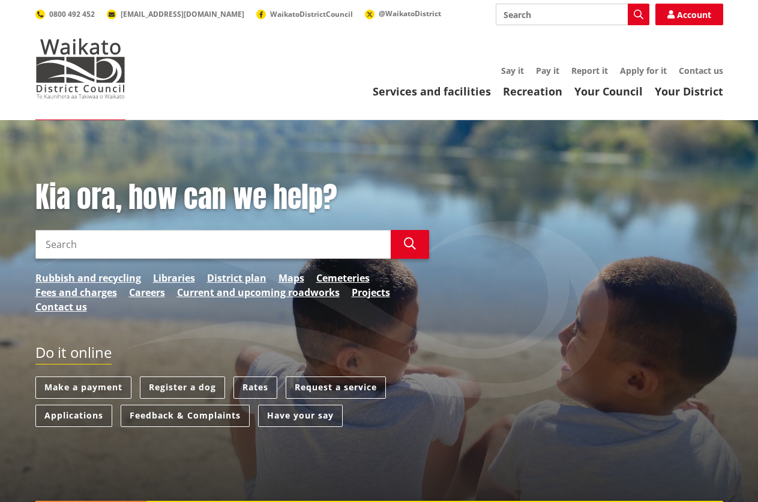
click at [508, 10] on input "Search" at bounding box center [573, 15] width 154 height 22
type input "eco cleaner"
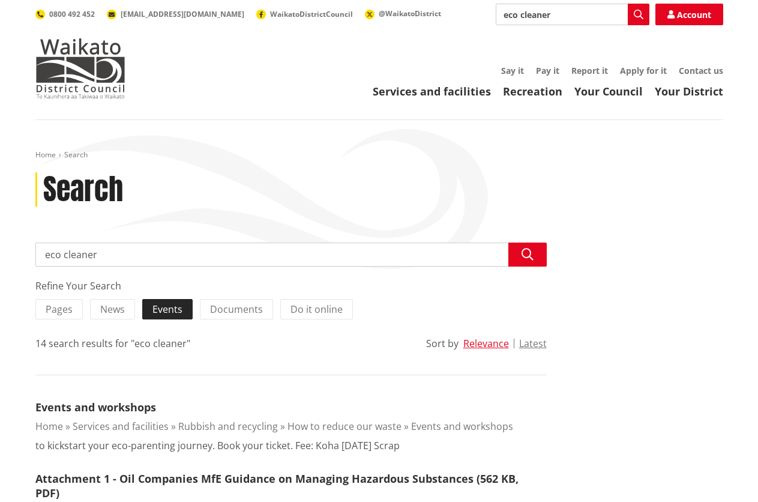
click at [156, 309] on span "Events" at bounding box center [167, 309] width 30 height 13
click at [0, 0] on input "Events" at bounding box center [0, 0] width 0 height 0
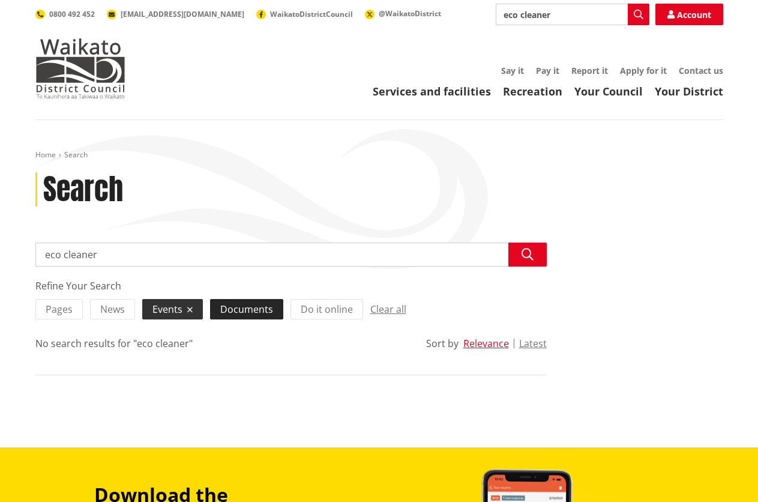
click at [254, 309] on span "Documents" at bounding box center [246, 309] width 53 height 13
click at [0, 0] on input "Documents" at bounding box center [0, 0] width 0 height 0
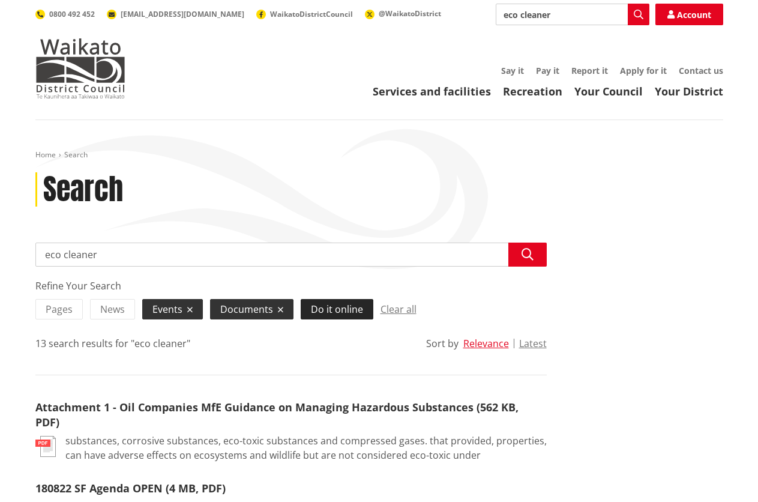
click at [331, 307] on span "Do it online" at bounding box center [337, 309] width 52 height 13
click at [0, 0] on input "Do it online" at bounding box center [0, 0] width 0 height 0
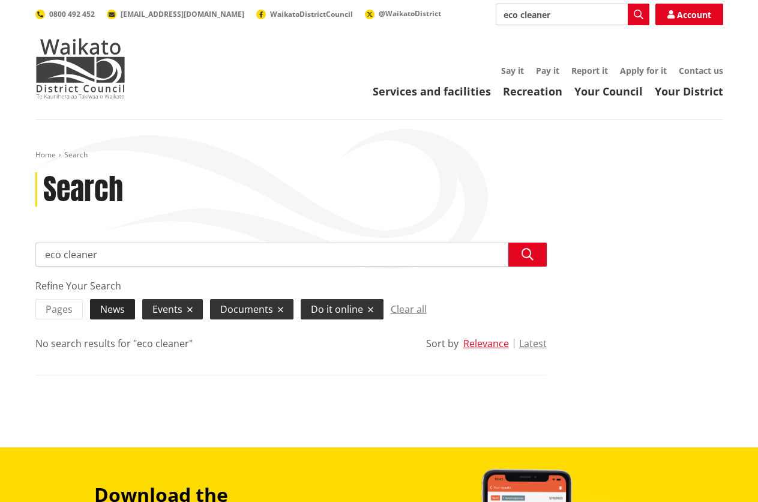
click at [103, 310] on span "News" at bounding box center [112, 309] width 25 height 13
click at [0, 0] on input "News" at bounding box center [0, 0] width 0 height 0
click at [201, 312] on icon at bounding box center [200, 310] width 5 height 8
click at [0, 0] on input "Events" at bounding box center [0, 0] width 0 height 0
click at [282, 310] on icon at bounding box center [280, 310] width 5 height 8
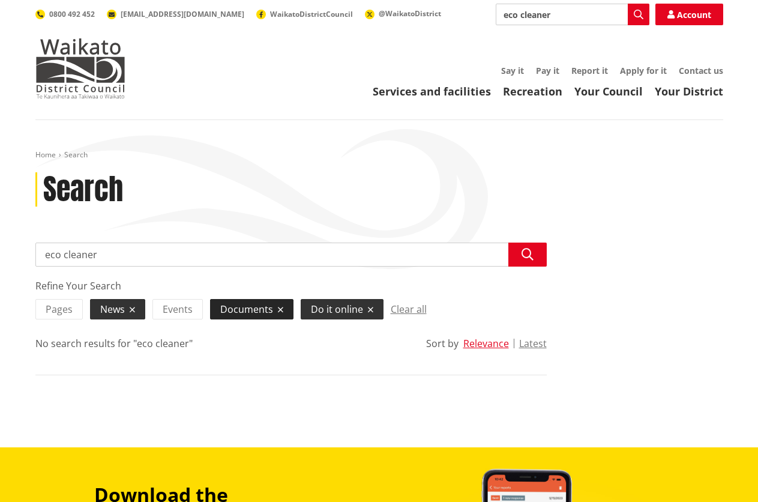
click at [0, 0] on input "Documents" at bounding box center [0, 0] width 0 height 0
click at [358, 310] on icon at bounding box center [360, 310] width 5 height 8
click at [0, 0] on input "Do it online" at bounding box center [0, 0] width 0 height 0
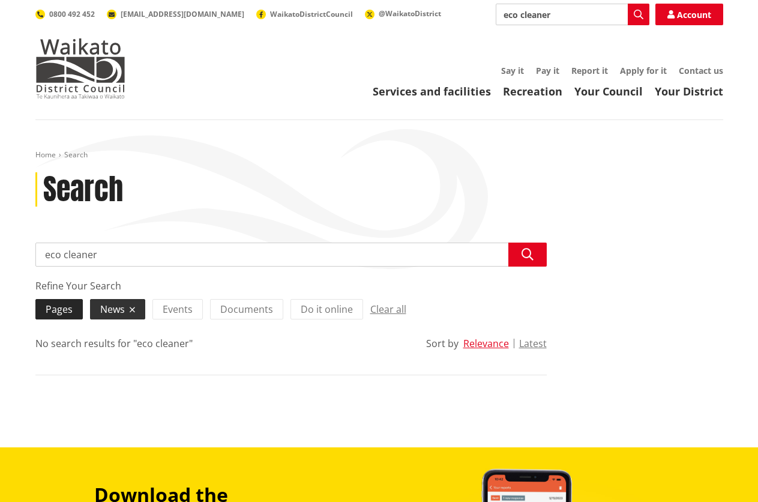
click at [59, 307] on span "Pages" at bounding box center [59, 309] width 27 height 13
click at [0, 0] on input "Pages" at bounding box center [0, 0] width 0 height 0
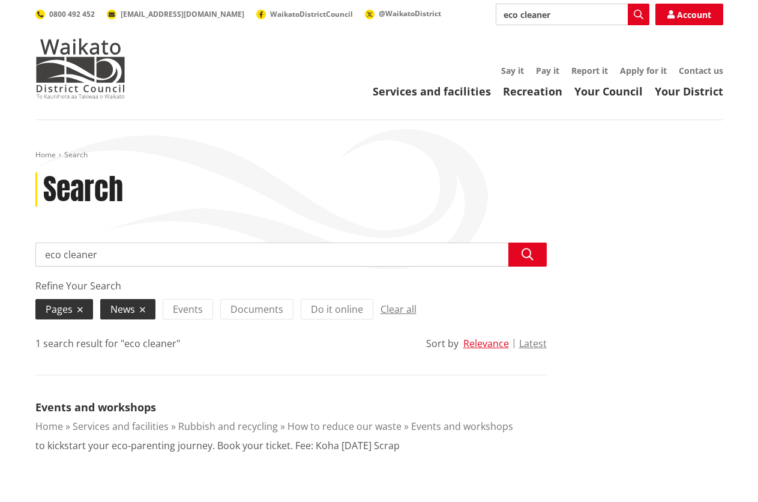
click at [151, 309] on label "News" at bounding box center [127, 309] width 55 height 20
click at [0, 0] on input "News" at bounding box center [0, 0] width 0 height 0
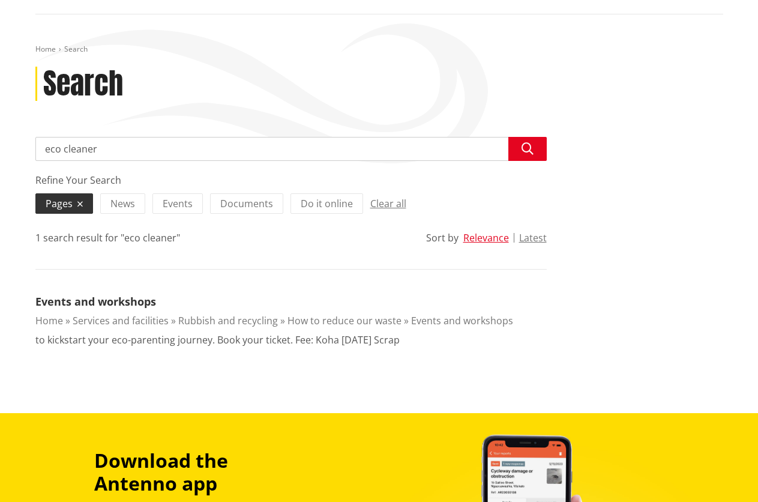
scroll to position [120, 0]
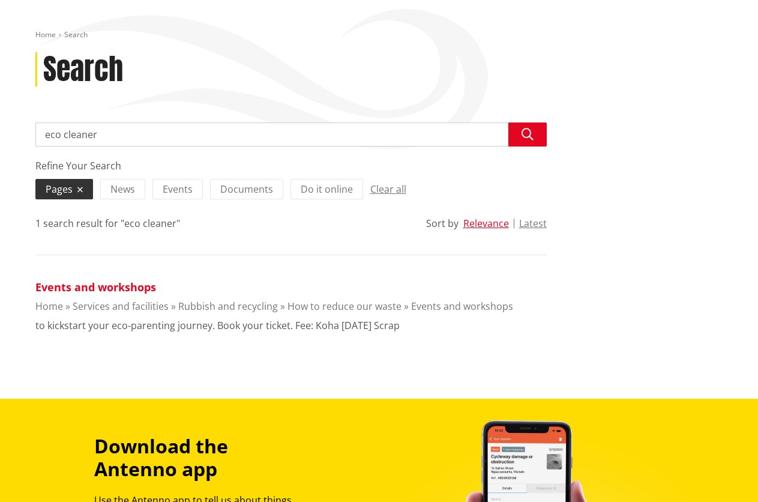
click at [103, 288] on link "Events and workshops" at bounding box center [95, 287] width 121 height 14
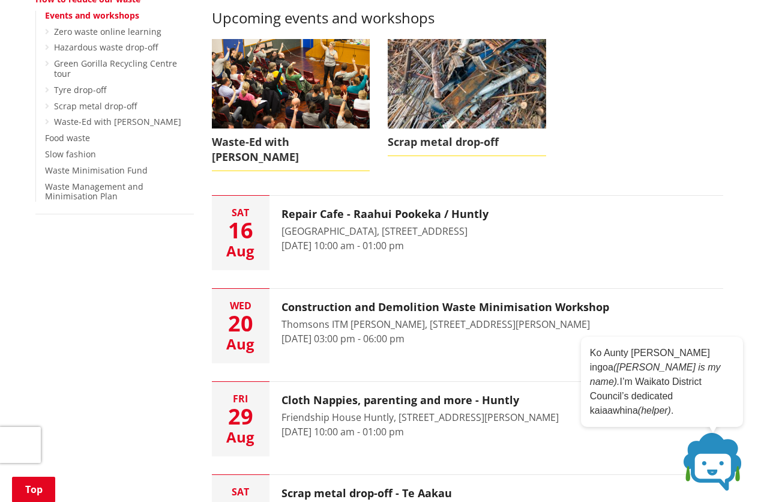
scroll to position [240, 0]
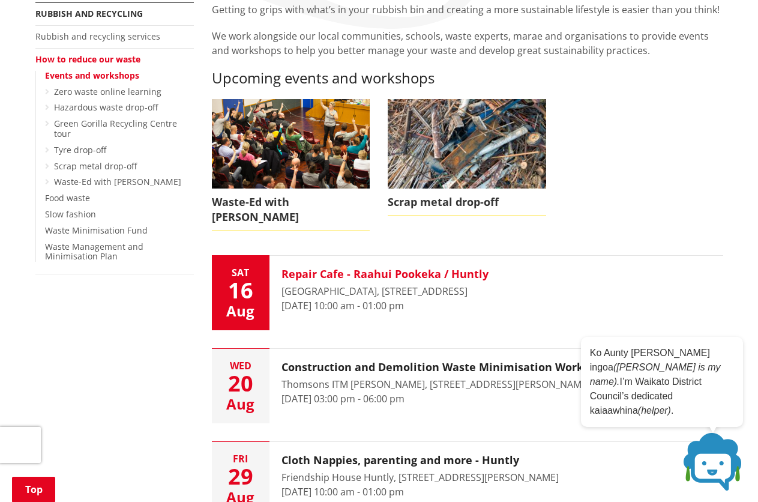
click at [325, 268] on h3 "Repair Cafe - Raahui Pookeka / Huntly" at bounding box center [385, 274] width 207 height 13
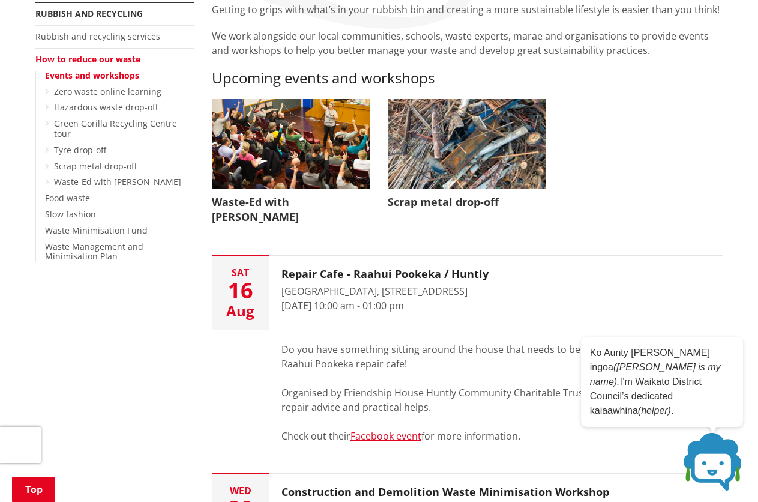
scroll to position [300, 0]
